Goal: Information Seeking & Learning: Learn about a topic

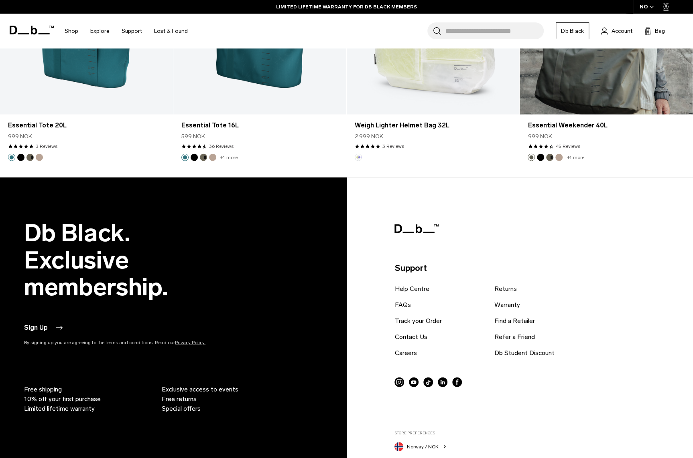
scroll to position [1154, 0]
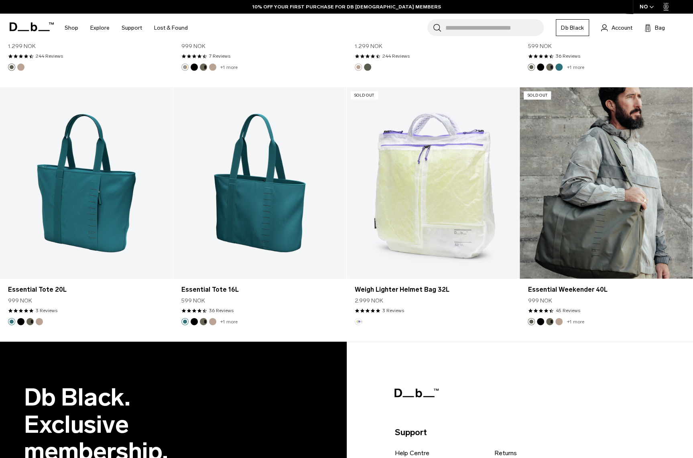
click at [587, 217] on link "Essential Weekender 40L" at bounding box center [605, 183] width 173 height 192
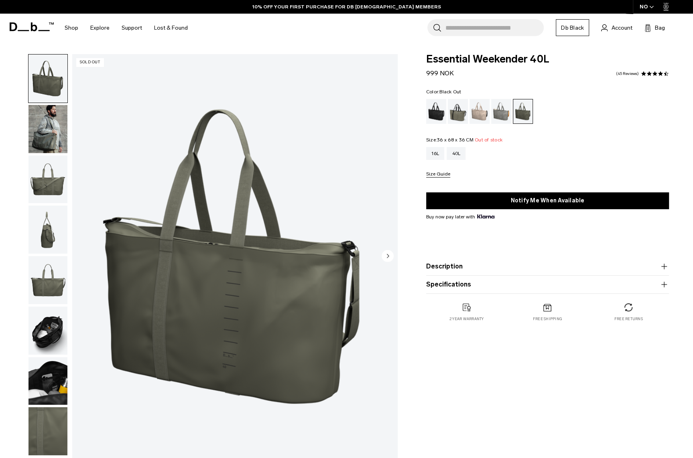
click at [439, 114] on div "Black Out" at bounding box center [436, 111] width 20 height 25
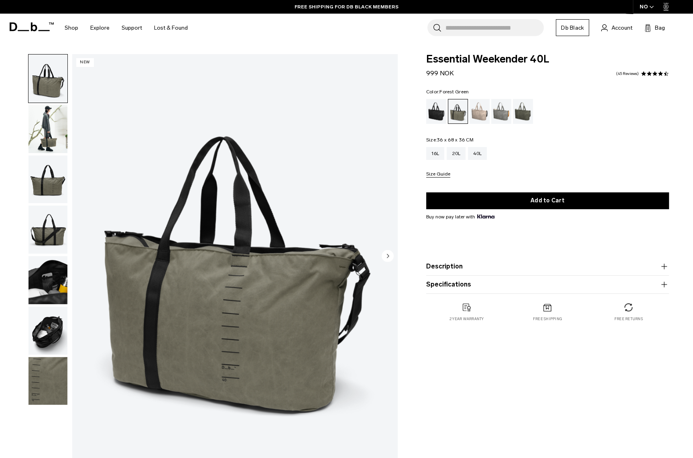
click at [48, 288] on img "button" at bounding box center [47, 280] width 39 height 48
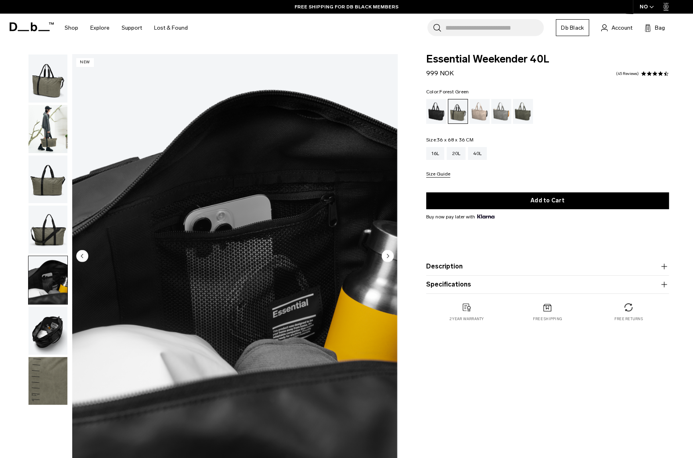
click at [51, 327] on img "button" at bounding box center [47, 331] width 39 height 48
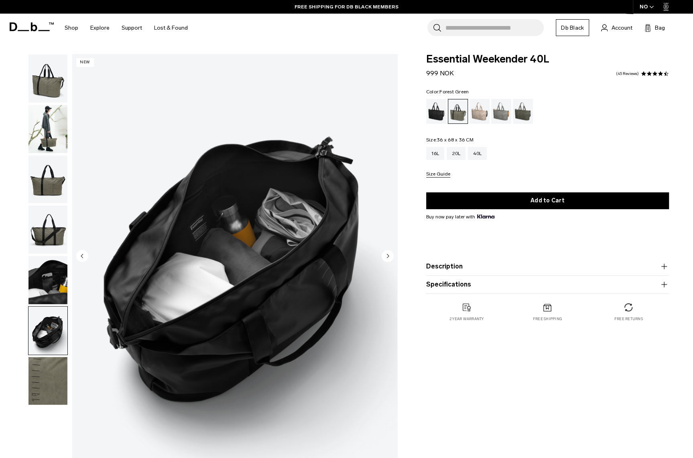
click at [48, 280] on img "button" at bounding box center [47, 280] width 39 height 48
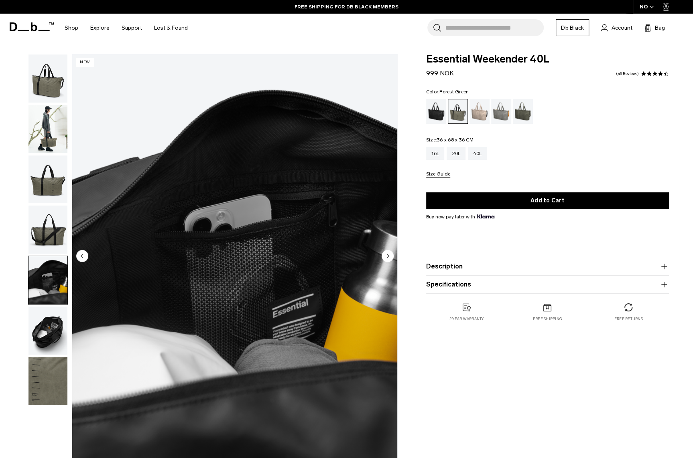
click at [45, 237] on img "button" at bounding box center [47, 230] width 39 height 48
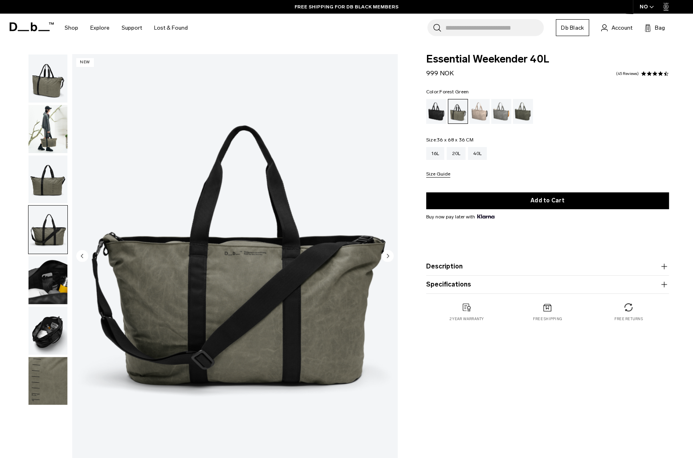
click at [50, 191] on img "button" at bounding box center [47, 180] width 39 height 48
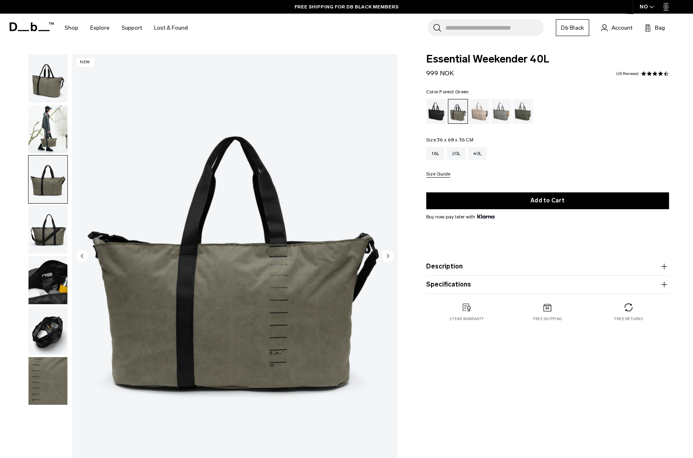
click at [47, 130] on img "button" at bounding box center [47, 129] width 39 height 48
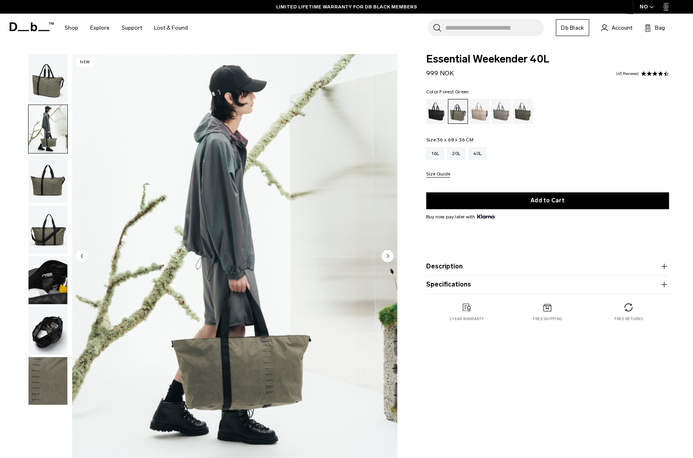
click at [452, 267] on button "Description" at bounding box center [547, 267] width 243 height 10
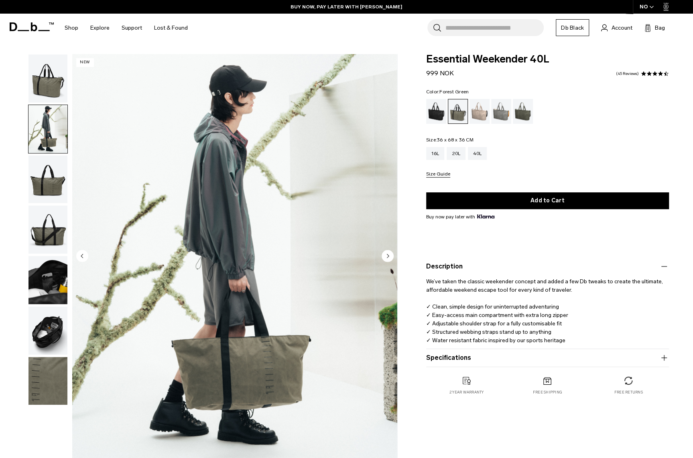
click at [440, 361] on button "Specifications" at bounding box center [547, 358] width 243 height 10
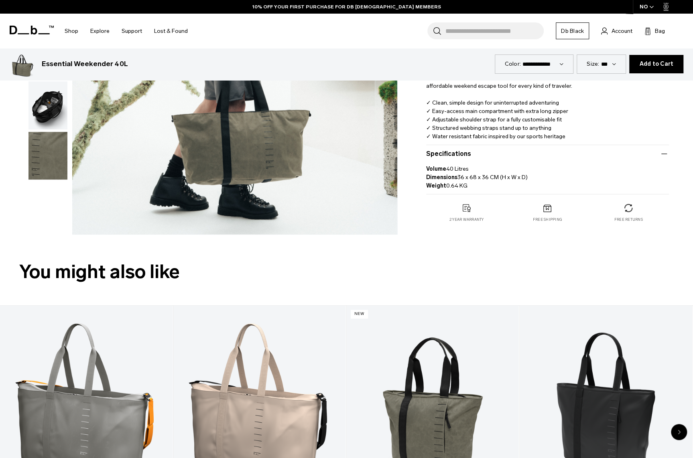
scroll to position [321, 0]
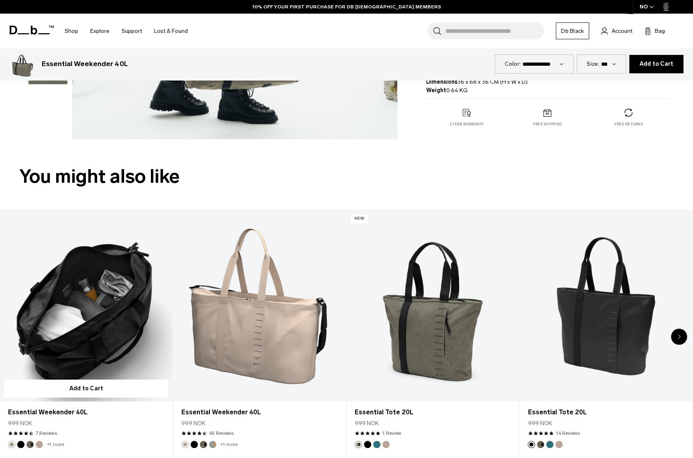
click at [84, 318] on link "Essential Weekender 40L" at bounding box center [86, 307] width 172 height 192
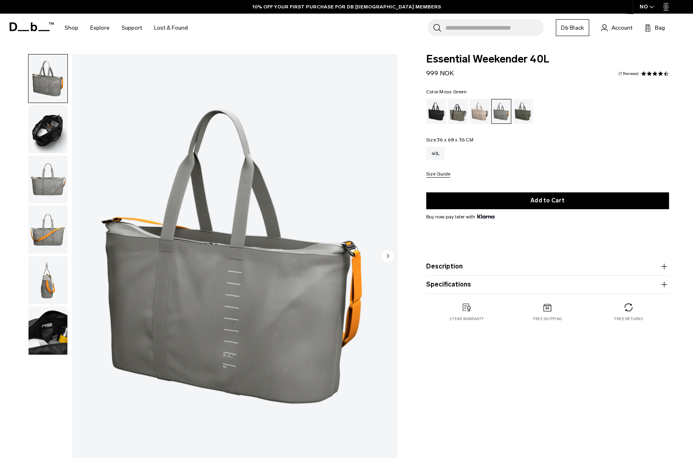
click at [524, 110] on div "Moss Green" at bounding box center [523, 111] width 20 height 25
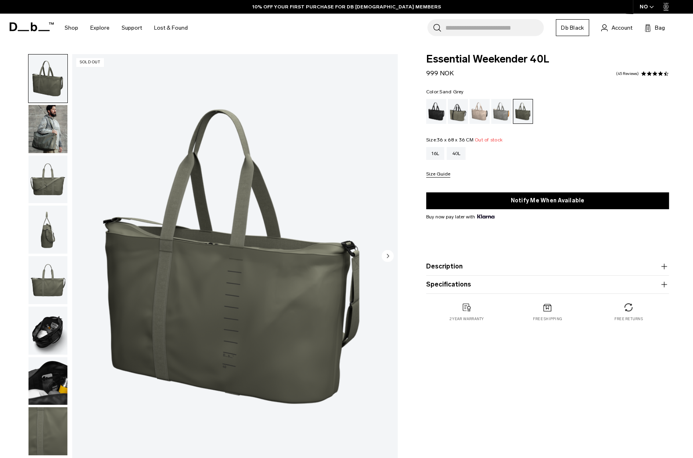
click at [502, 117] on div "Sand Grey" at bounding box center [501, 111] width 20 height 25
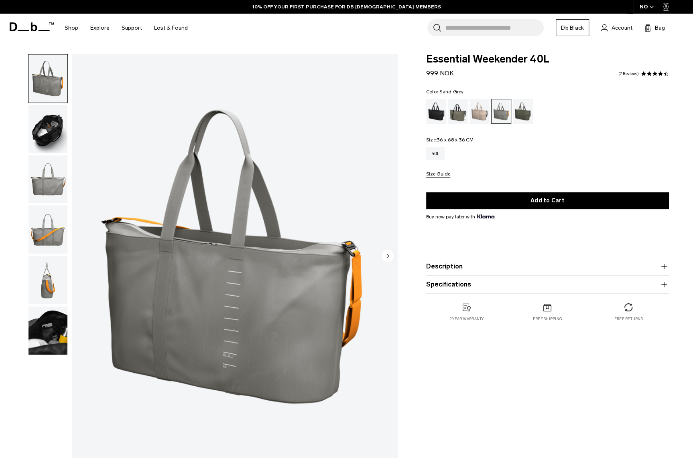
click at [42, 231] on img "button" at bounding box center [47, 230] width 39 height 48
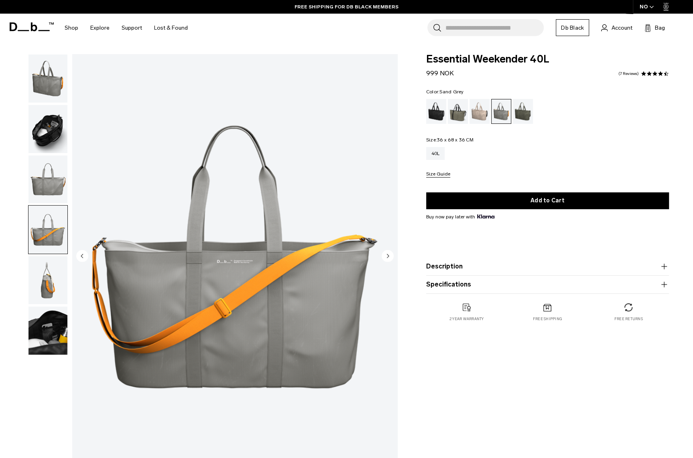
click at [47, 184] on img "button" at bounding box center [47, 180] width 39 height 48
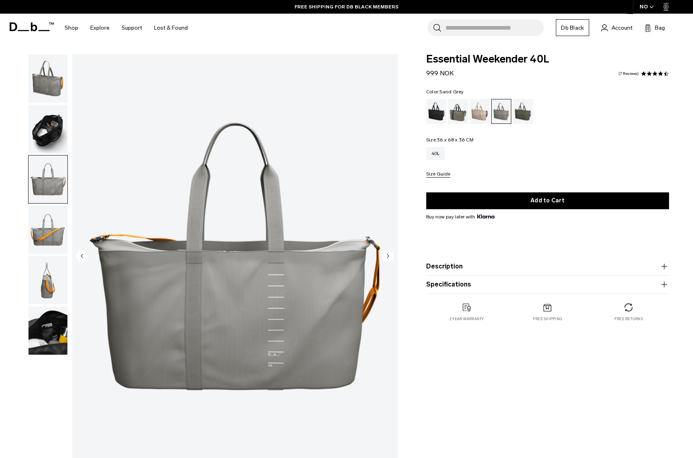
click at [45, 143] on img "button" at bounding box center [47, 129] width 39 height 48
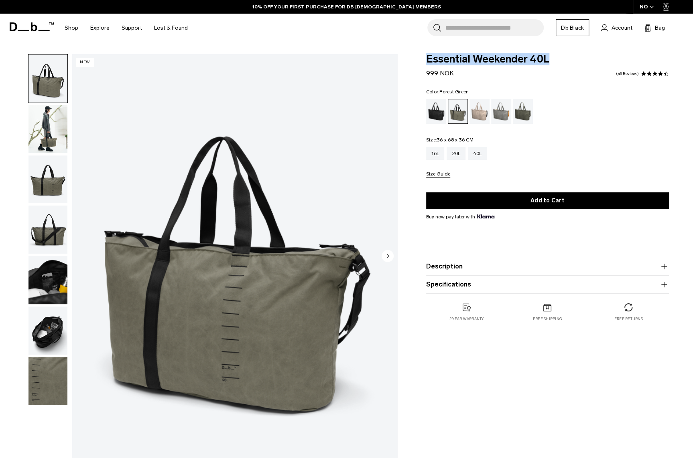
drag, startPoint x: 545, startPoint y: 60, endPoint x: 424, endPoint y: 58, distance: 121.2
click at [424, 58] on div "Essential Weekender 40L 999 NOK 4.3 star rating 45 Reviews Color: Forest Green …" at bounding box center [547, 196] width 291 height 284
drag, startPoint x: 424, startPoint y: 58, endPoint x: 445, endPoint y: 57, distance: 21.3
click at [480, 114] on div "Fogbow Beige" at bounding box center [479, 111] width 20 height 25
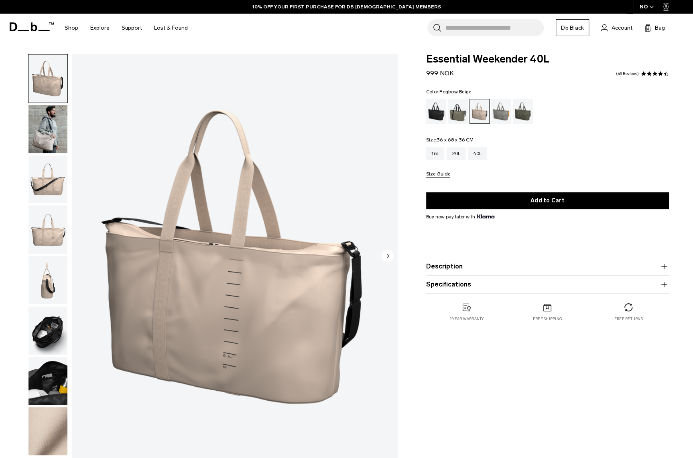
click at [48, 136] on img "button" at bounding box center [47, 129] width 39 height 48
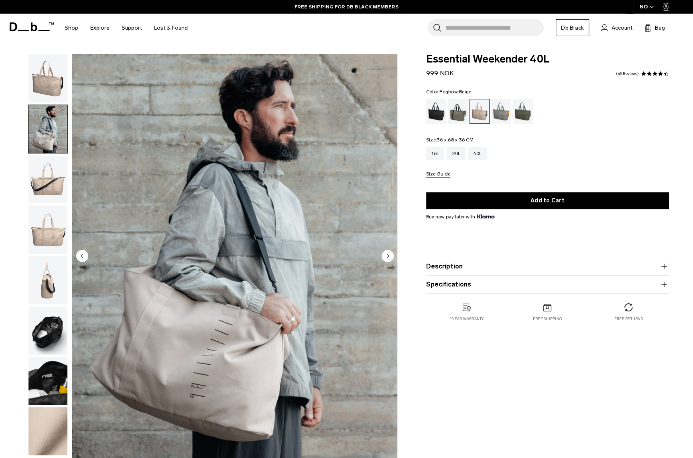
click at [389, 256] on circle "Next slide" at bounding box center [387, 256] width 12 height 12
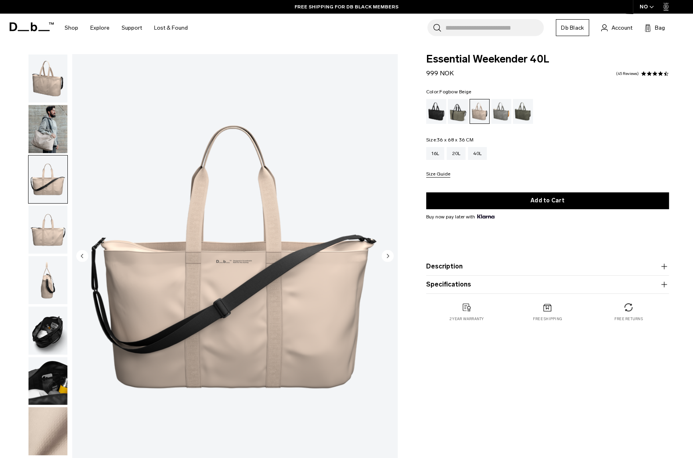
click at [389, 256] on circle "Next slide" at bounding box center [387, 256] width 12 height 12
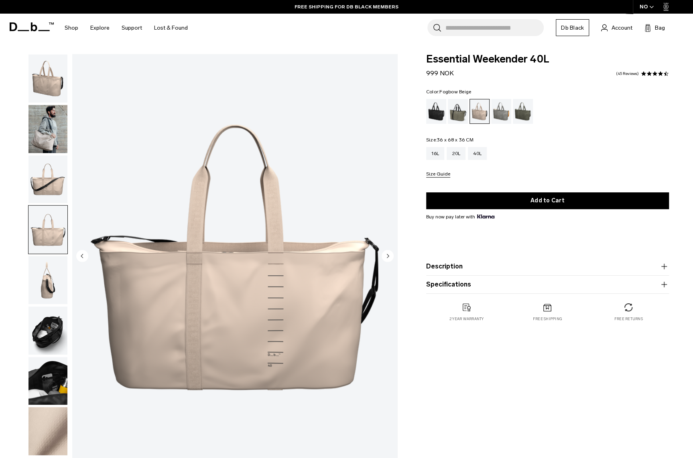
click at [388, 256] on icon "Next slide" at bounding box center [388, 256] width 2 height 4
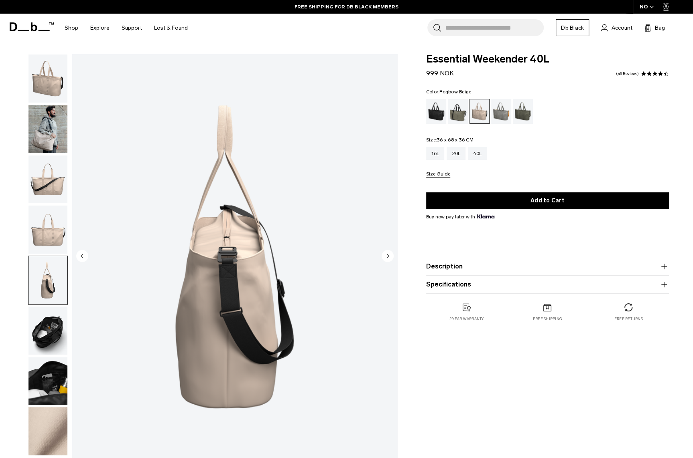
click at [388, 256] on icon "Next slide" at bounding box center [388, 256] width 2 height 4
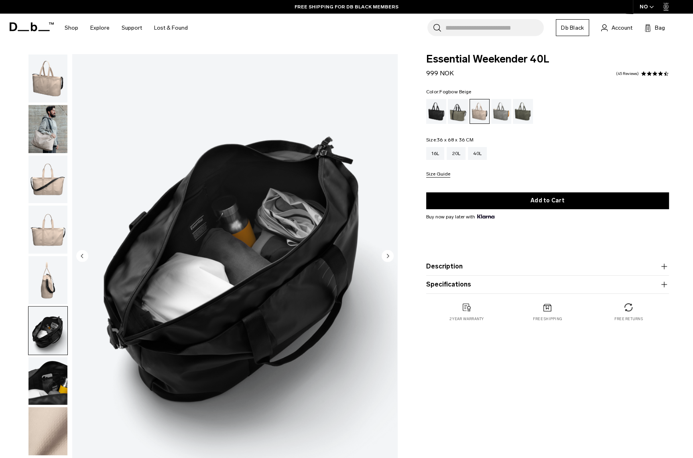
click at [388, 256] on icon "Next slide" at bounding box center [388, 256] width 2 height 4
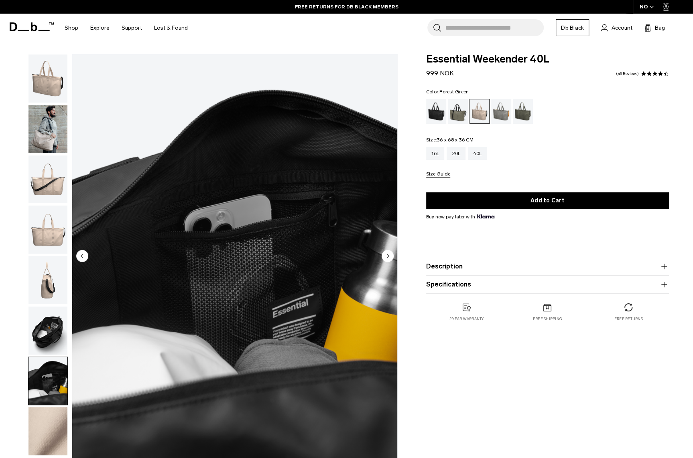
click at [460, 115] on div "Forest Green" at bounding box center [458, 111] width 20 height 25
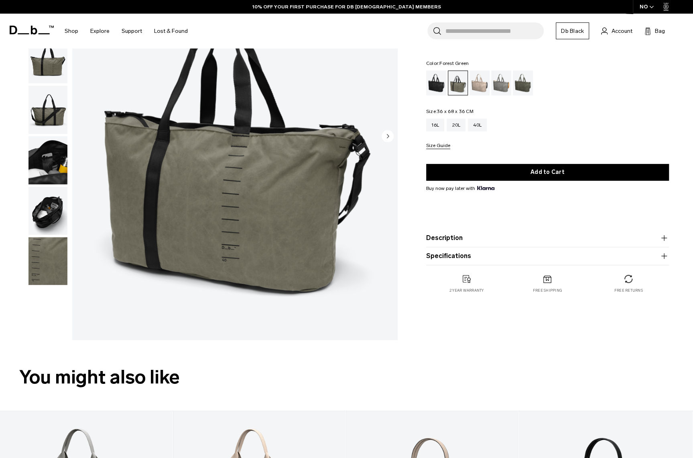
scroll to position [120, 0]
click at [388, 134] on circle "Next slide" at bounding box center [387, 136] width 12 height 12
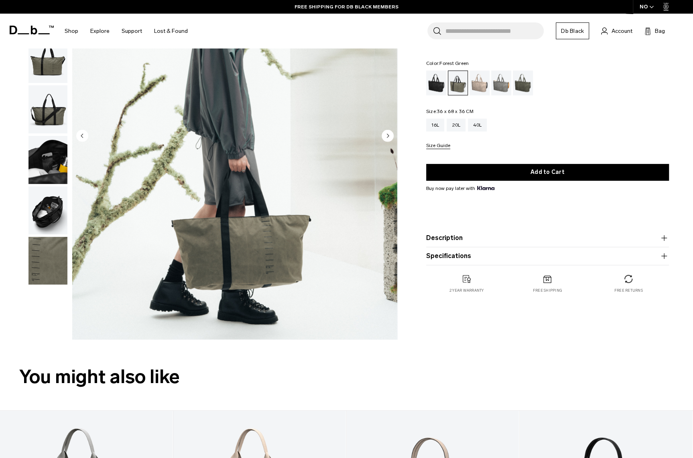
scroll to position [0, 0]
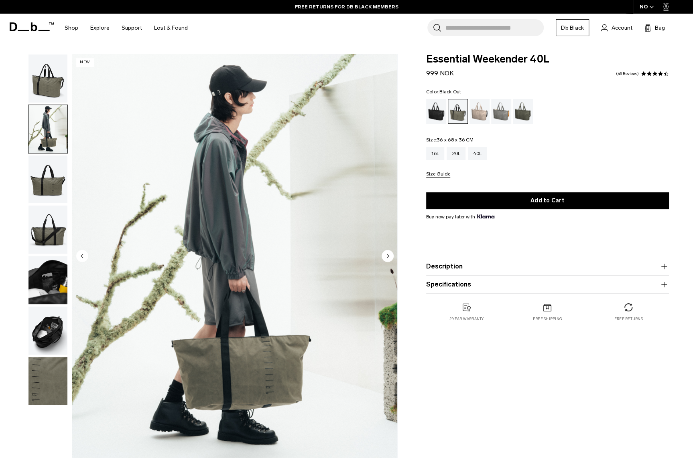
click at [436, 114] on div "Black Out" at bounding box center [436, 111] width 20 height 25
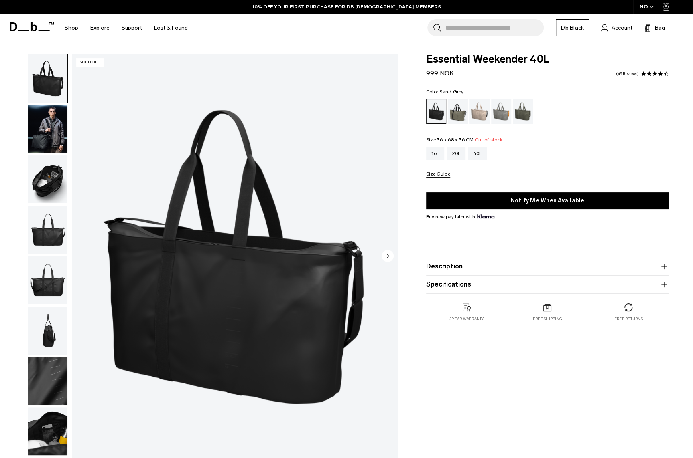
click at [498, 113] on div "Sand Grey" at bounding box center [501, 111] width 20 height 25
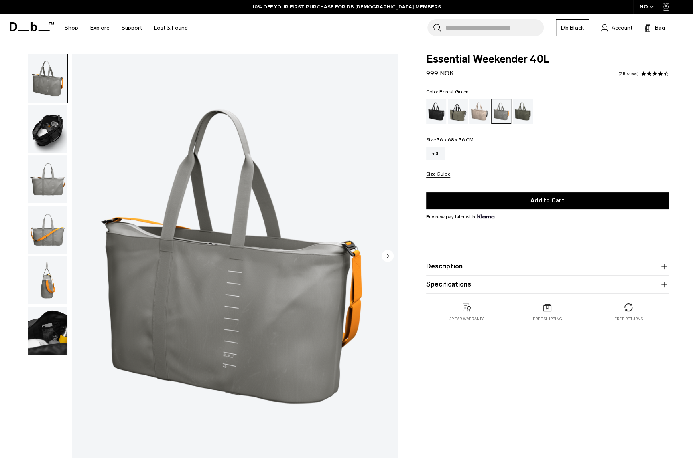
click at [461, 112] on div "Forest Green" at bounding box center [458, 111] width 20 height 25
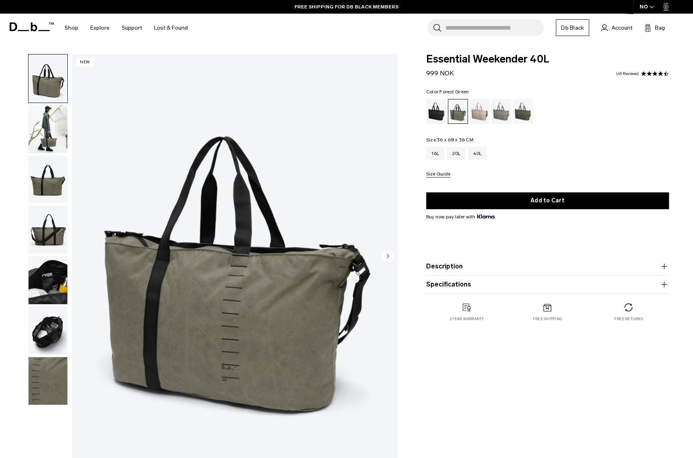
click at [48, 136] on img "button" at bounding box center [47, 129] width 39 height 48
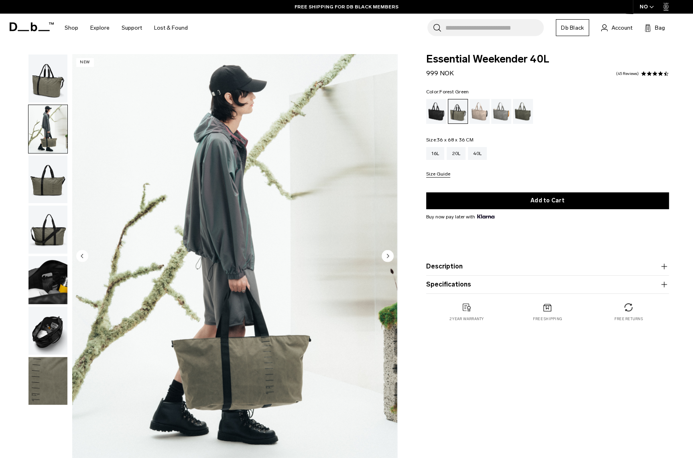
click at [50, 182] on img "button" at bounding box center [47, 180] width 39 height 48
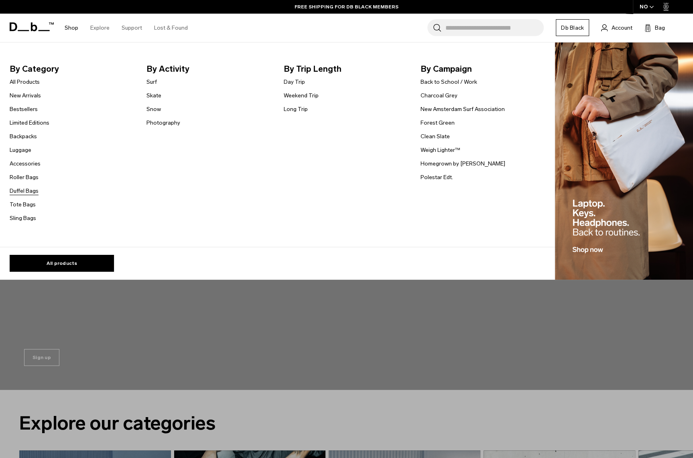
click at [21, 193] on link "Duffel Bags" at bounding box center [24, 191] width 29 height 8
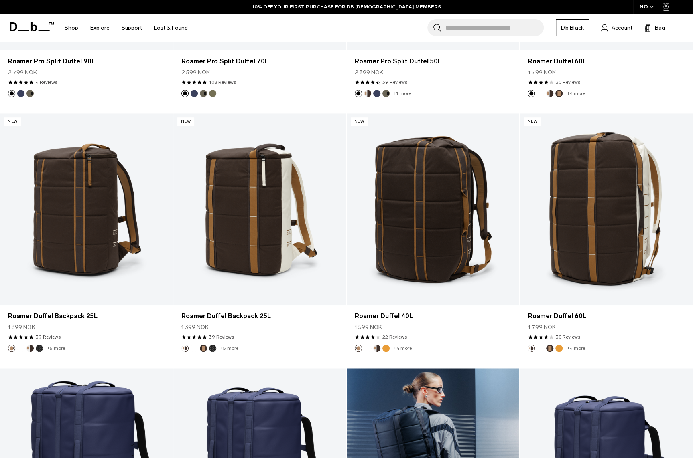
scroll to position [321, 0]
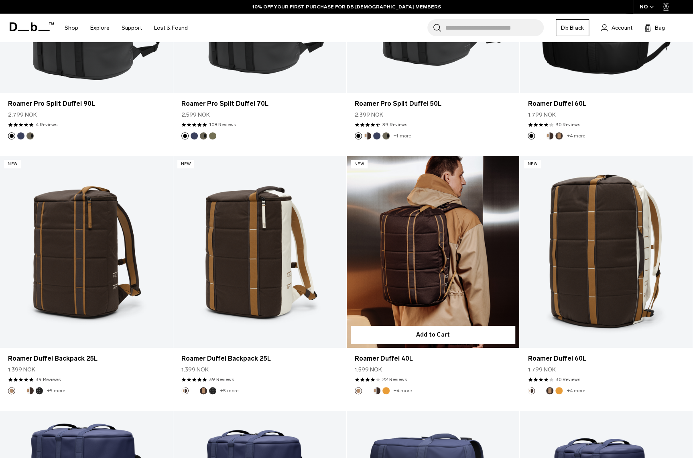
click at [438, 272] on link "Roamer Duffel 40L" at bounding box center [433, 252] width 173 height 192
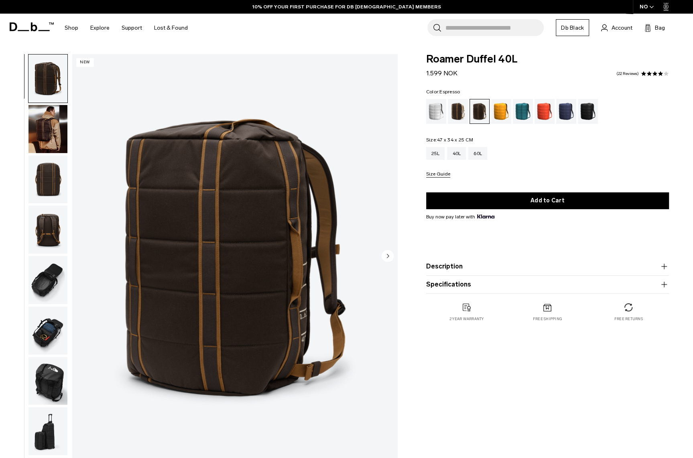
click at [52, 141] on img "button" at bounding box center [47, 129] width 39 height 48
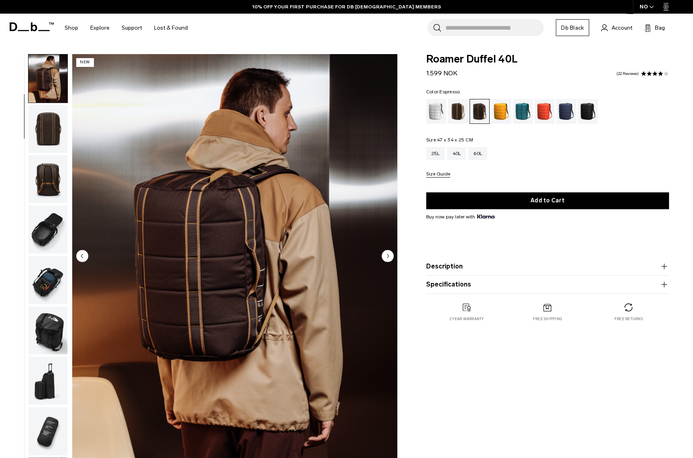
click at [45, 165] on img "button" at bounding box center [47, 179] width 39 height 48
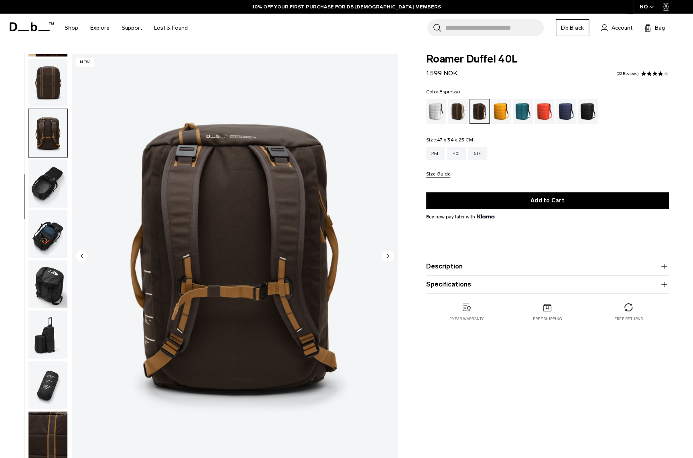
scroll to position [97, 0]
click at [43, 172] on img "button" at bounding box center [47, 183] width 39 height 48
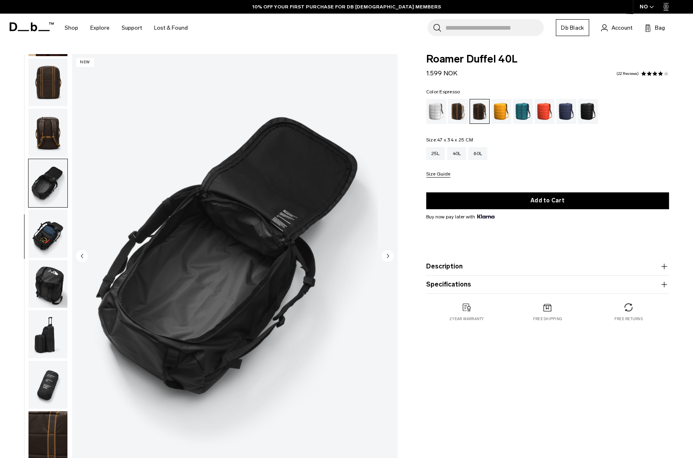
click at [47, 224] on img "button" at bounding box center [47, 234] width 39 height 48
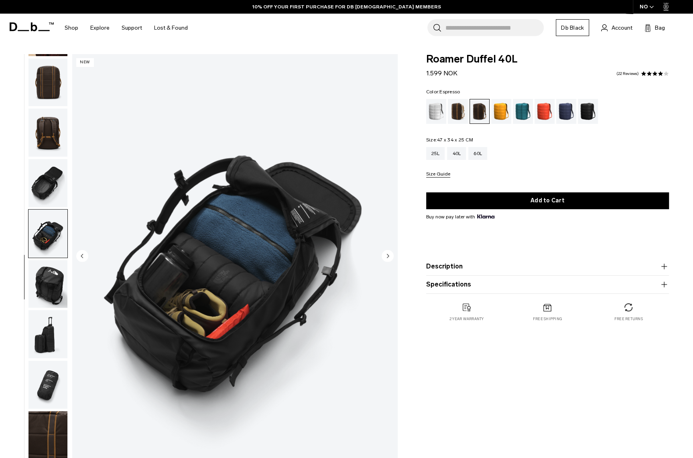
click at [40, 292] on img "button" at bounding box center [47, 284] width 39 height 48
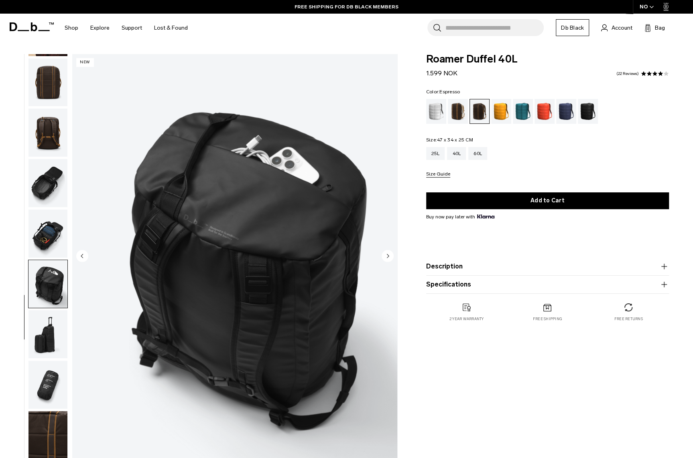
click at [43, 326] on img "button" at bounding box center [47, 334] width 39 height 48
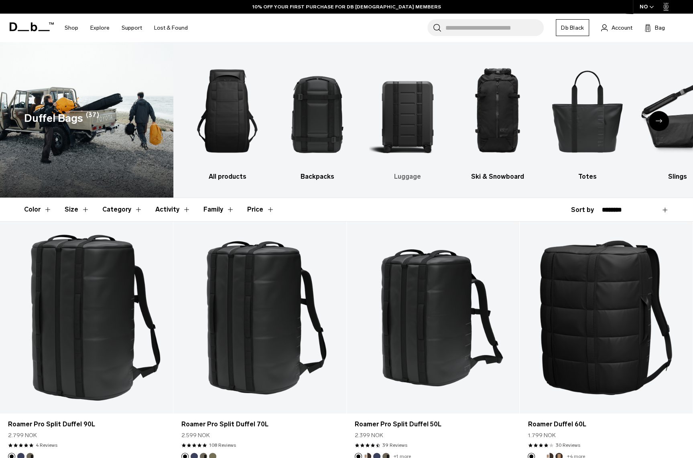
click at [408, 132] on img "3 / 10" at bounding box center [407, 111] width 76 height 114
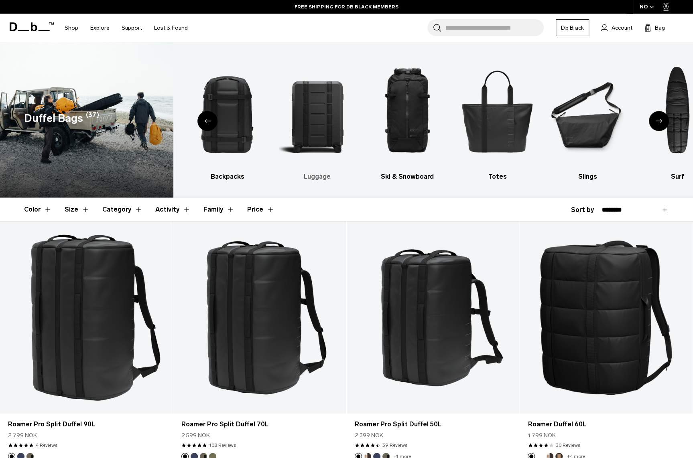
click at [320, 118] on img "3 / 10" at bounding box center [317, 111] width 76 height 114
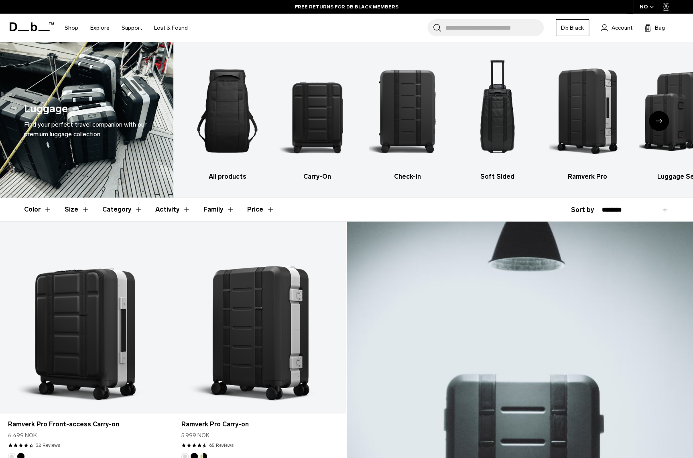
click at [660, 120] on icon "Next slide" at bounding box center [658, 121] width 6 height 4
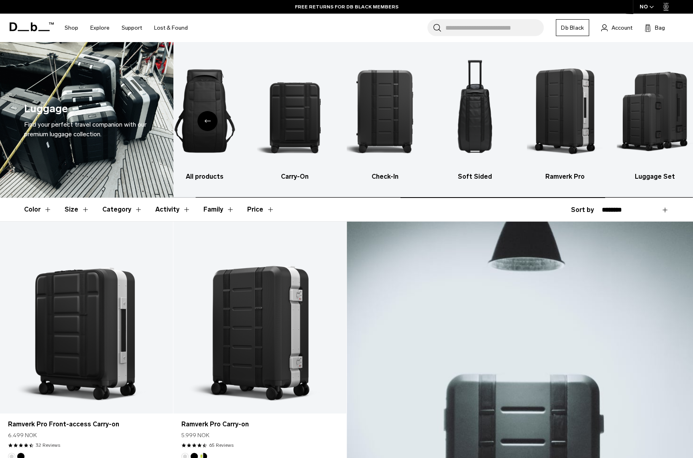
click at [660, 120] on img "6 / 6" at bounding box center [655, 111] width 76 height 114
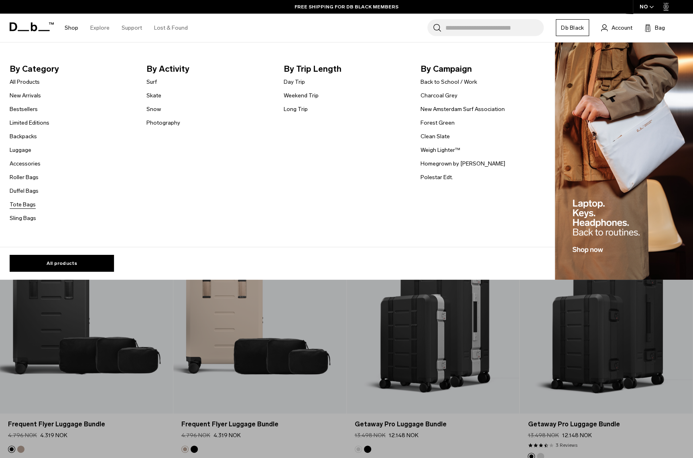
click at [19, 203] on link "Tote Bags" at bounding box center [23, 205] width 26 height 8
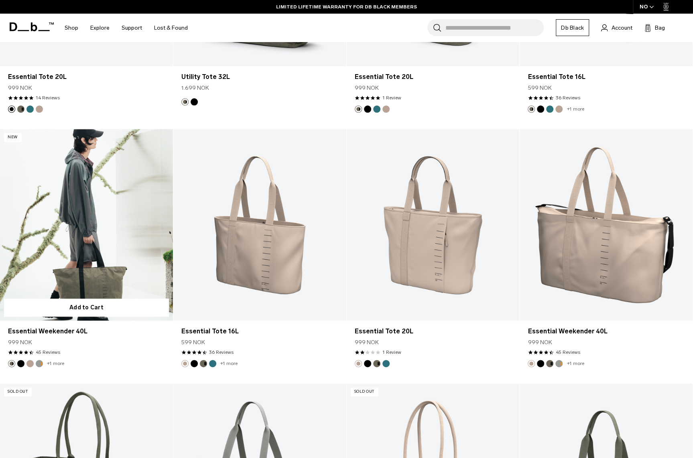
scroll to position [602, 0]
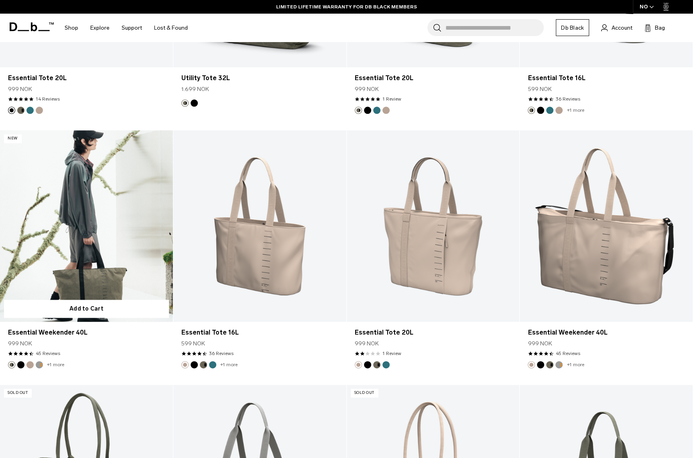
click at [76, 264] on link "Essential Weekender 40L" at bounding box center [86, 226] width 173 height 192
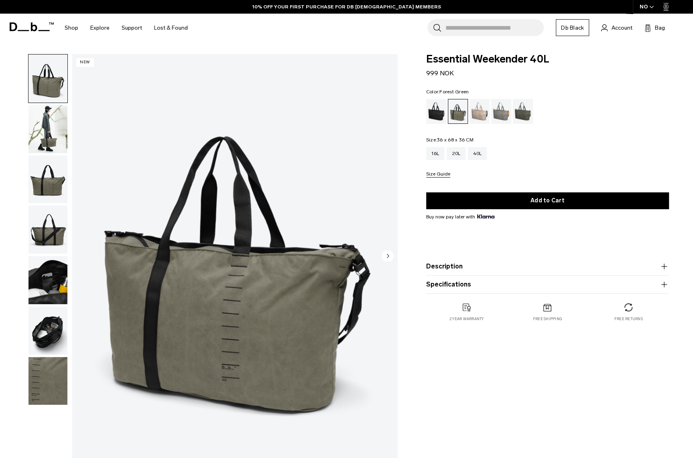
click at [436, 269] on button "Description" at bounding box center [547, 267] width 243 height 10
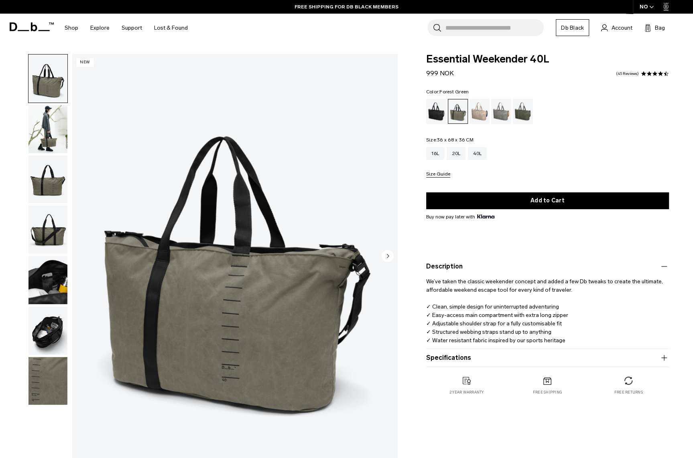
click at [432, 361] on button "Specifications" at bounding box center [547, 358] width 243 height 10
click at [388, 255] on circle "Next slide" at bounding box center [387, 256] width 12 height 12
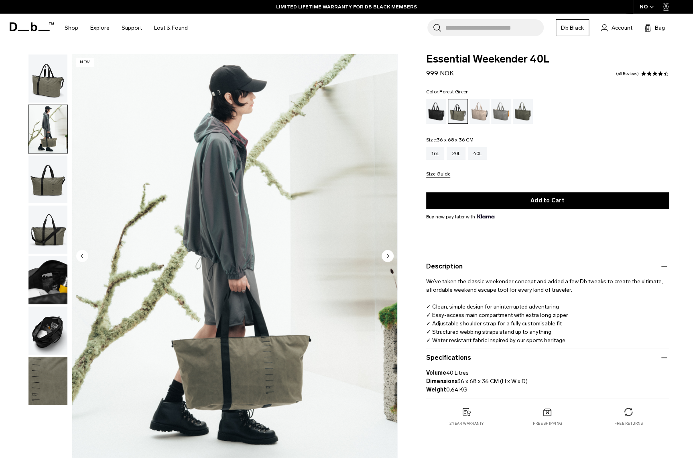
click at [388, 255] on circle "Next slide" at bounding box center [387, 256] width 12 height 12
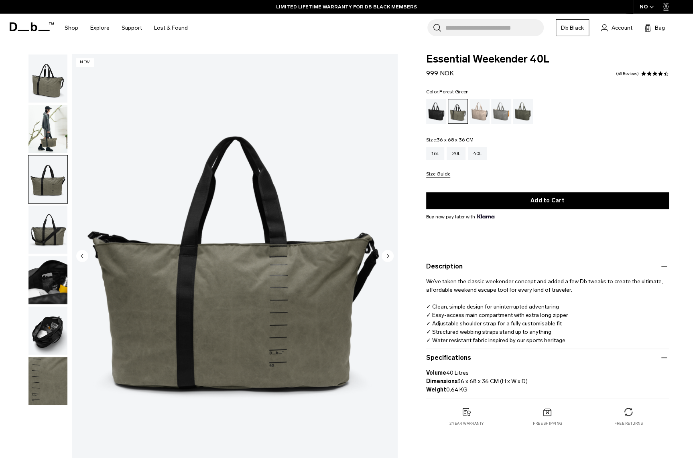
click at [388, 255] on circle "Next slide" at bounding box center [387, 256] width 12 height 12
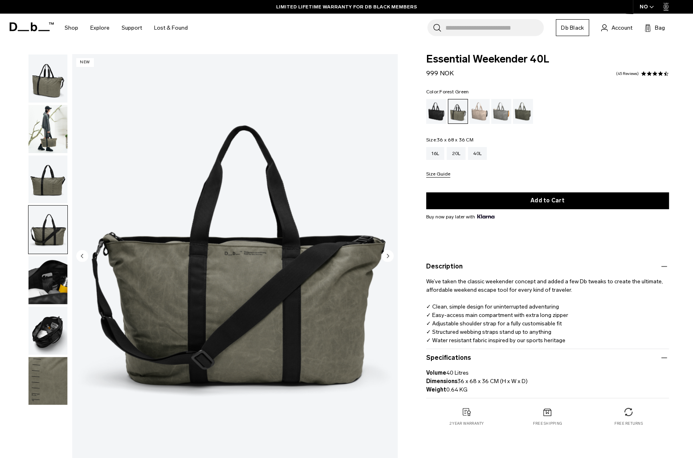
click at [388, 255] on circle "Next slide" at bounding box center [387, 256] width 12 height 12
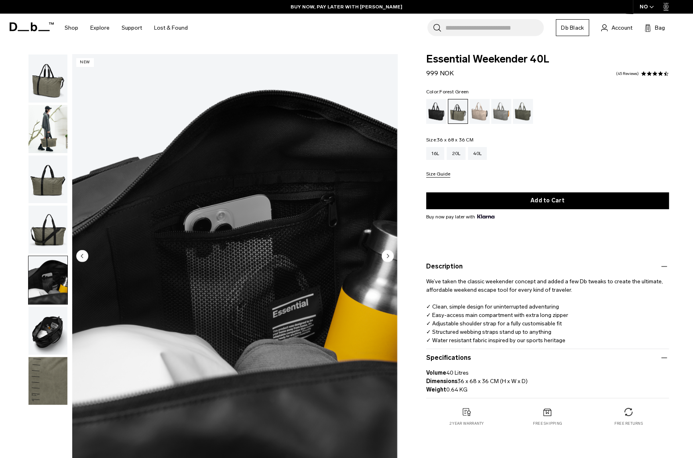
click at [388, 255] on circle "Next slide" at bounding box center [387, 256] width 12 height 12
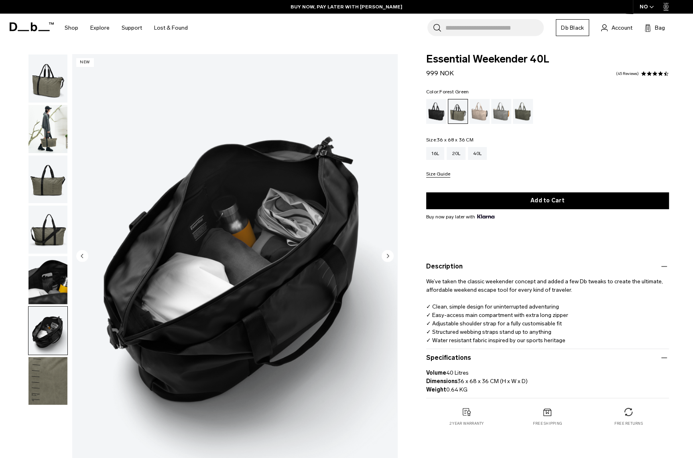
click at [388, 255] on circle "Next slide" at bounding box center [387, 256] width 12 height 12
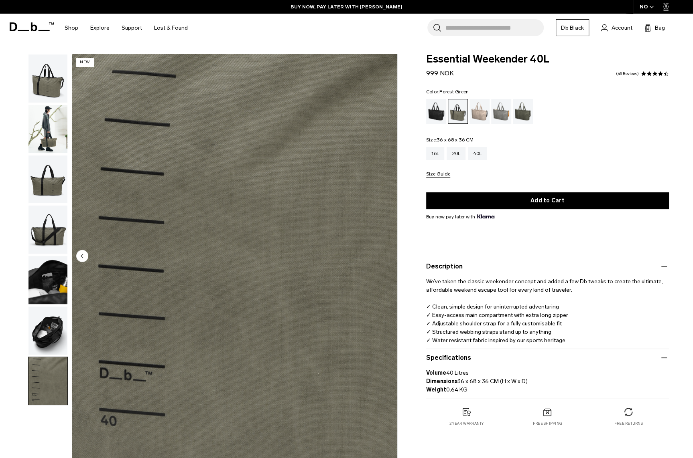
click at [388, 255] on img "7 / 7" at bounding box center [234, 257] width 325 height 406
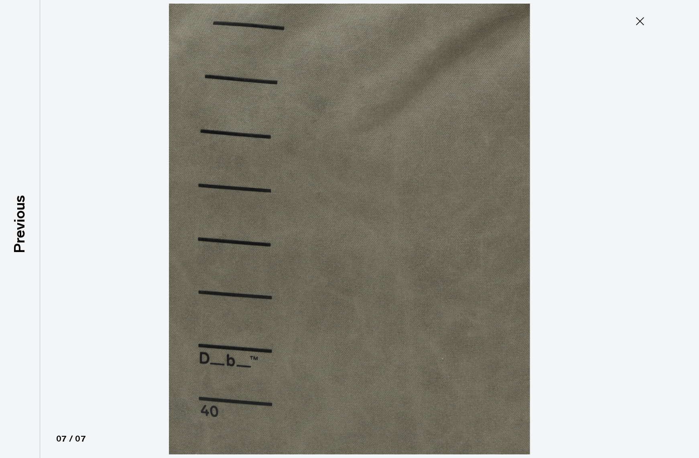
click at [638, 18] on icon at bounding box center [639, 21] width 13 height 13
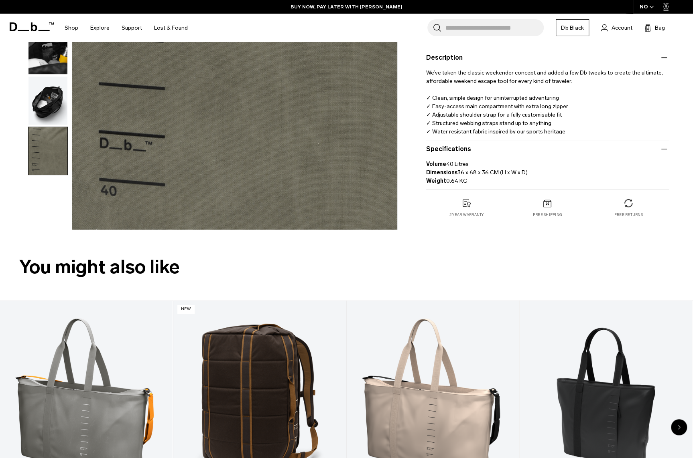
scroll to position [241, 0]
